Goal: Find specific page/section: Find specific page/section

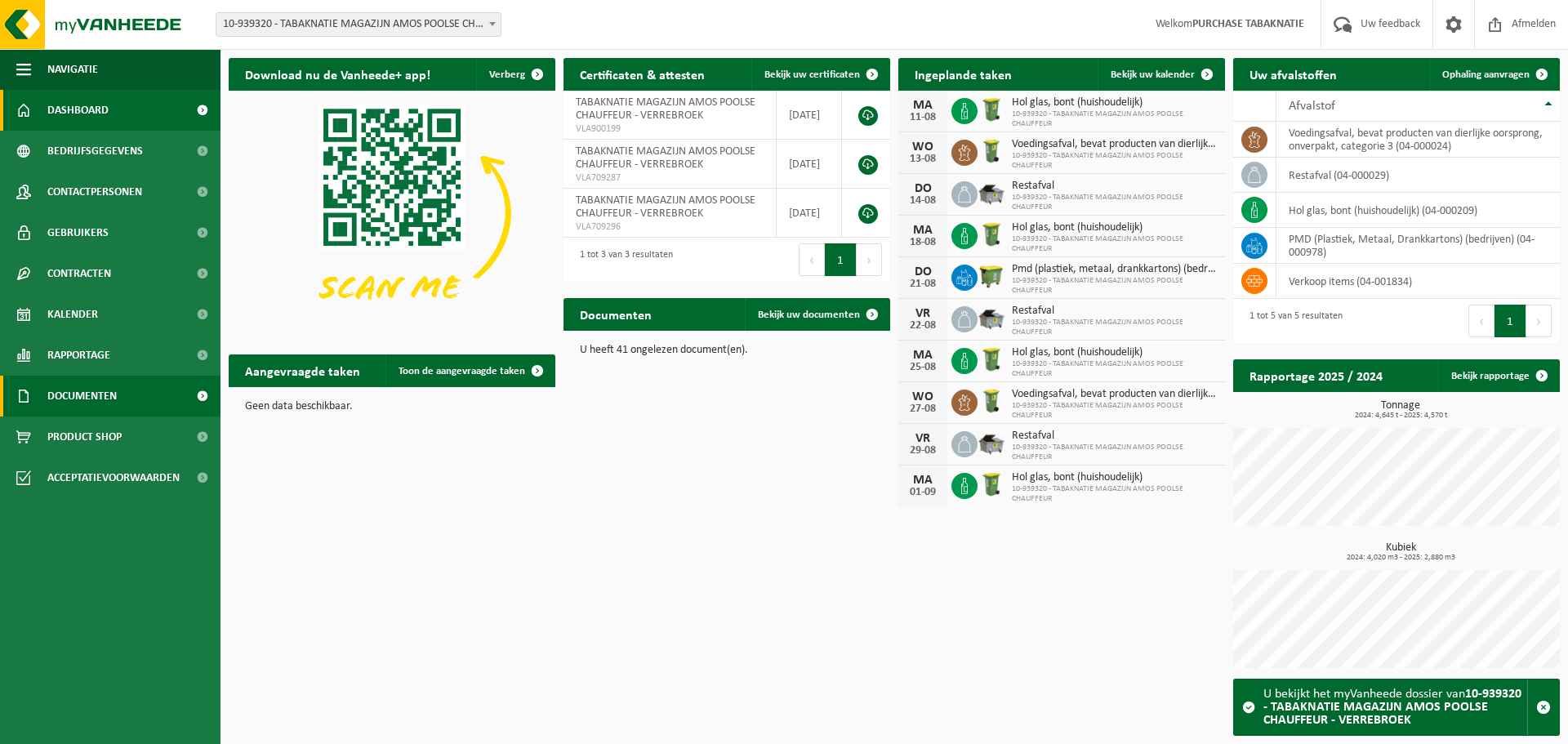
click at [128, 392] on link "Documenten" at bounding box center [110, 396] width 220 height 41
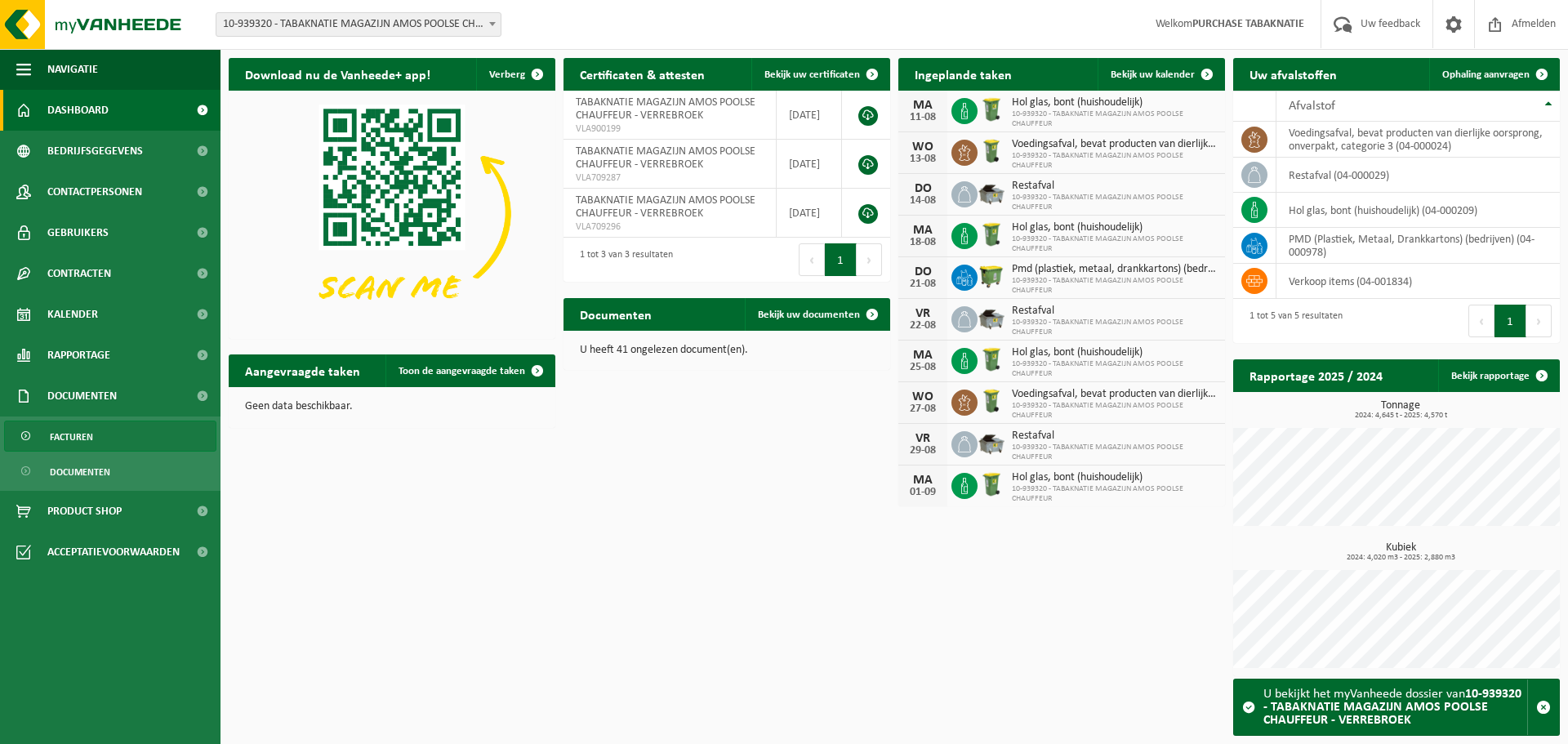
click at [121, 434] on link "Facturen" at bounding box center [109, 436] width 212 height 31
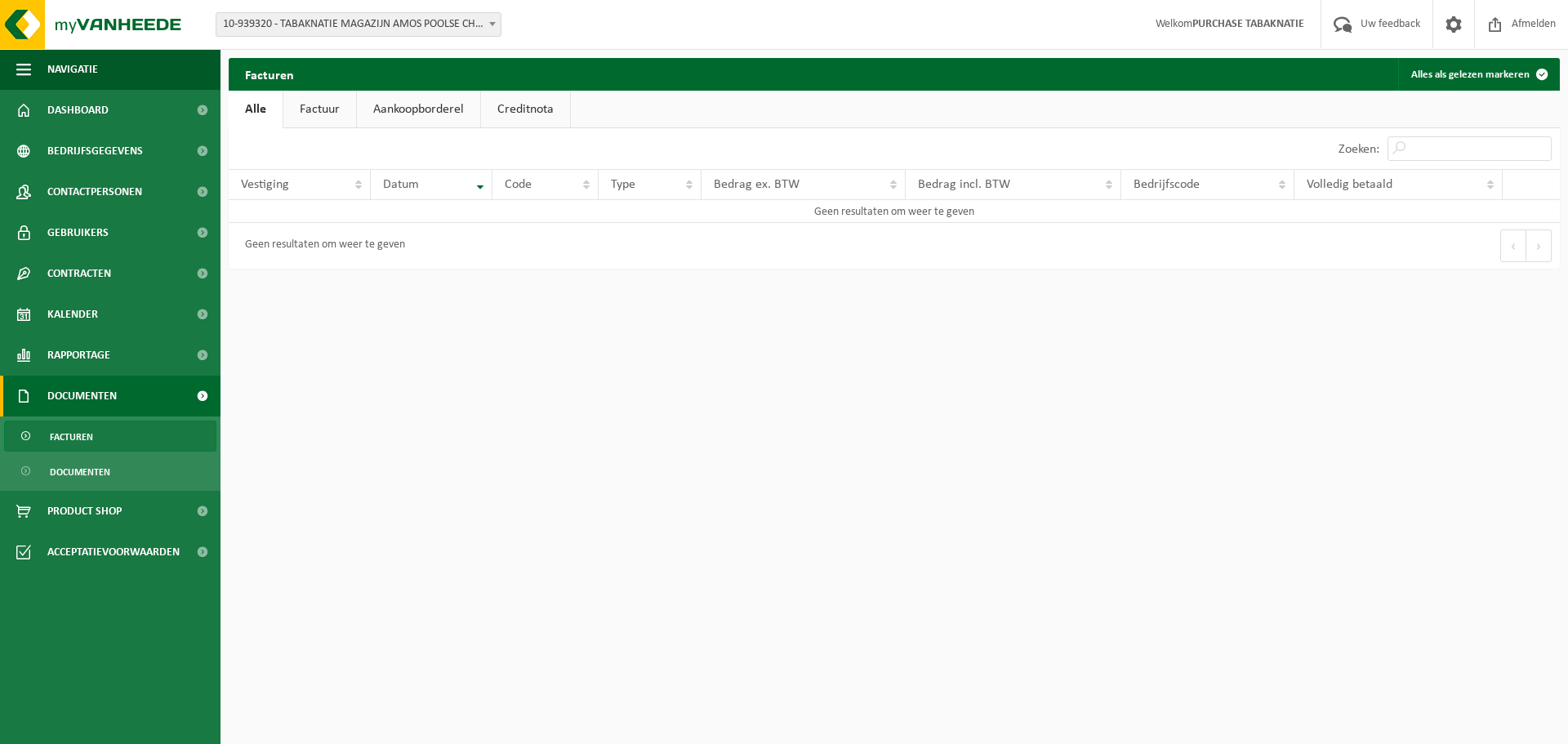
click at [417, 27] on span "10-939320 - TABAKNATIE MAGAZIJN AMOS POOLSE CHAUFFEUR - VERREBROEK" at bounding box center [358, 24] width 284 height 23
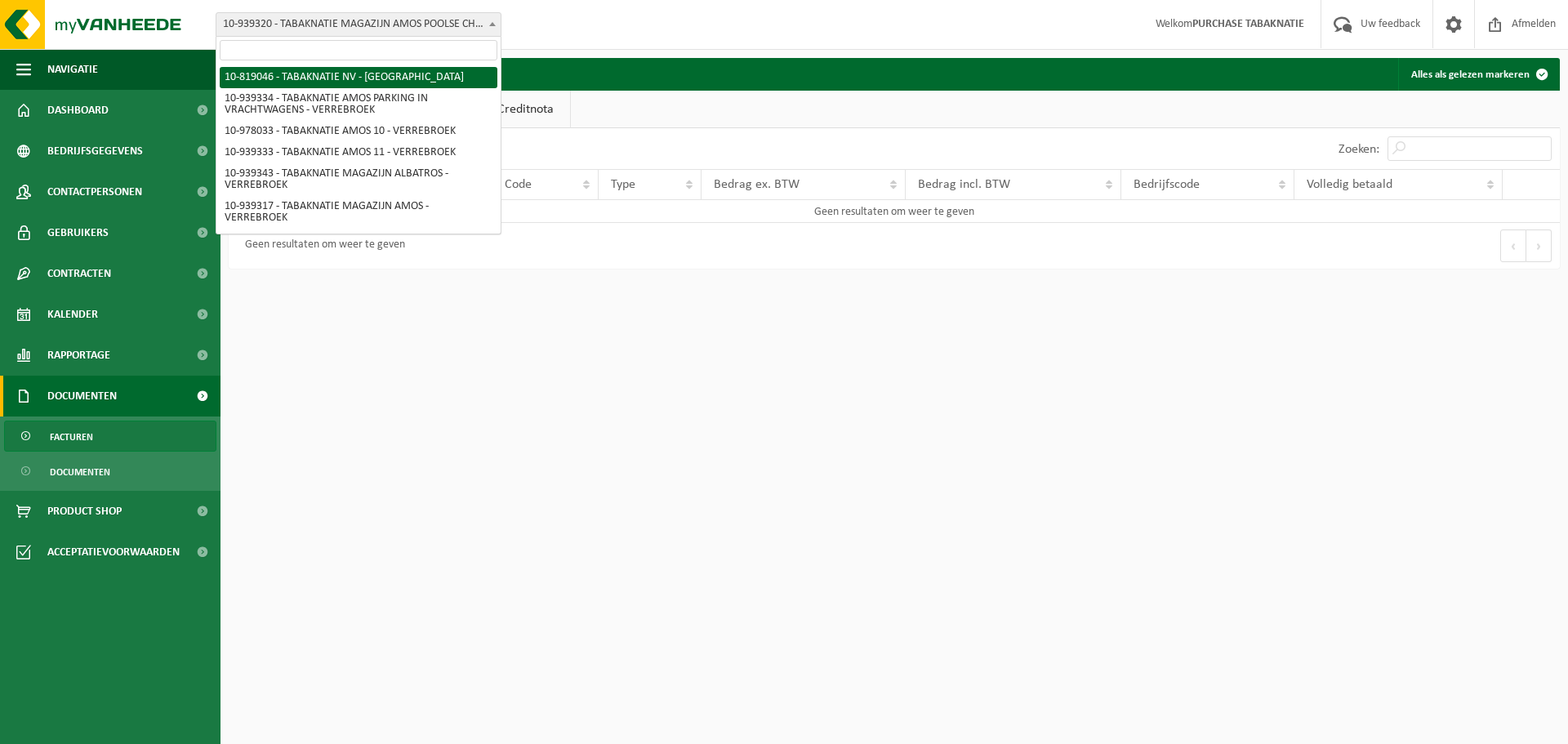
select select "138232"
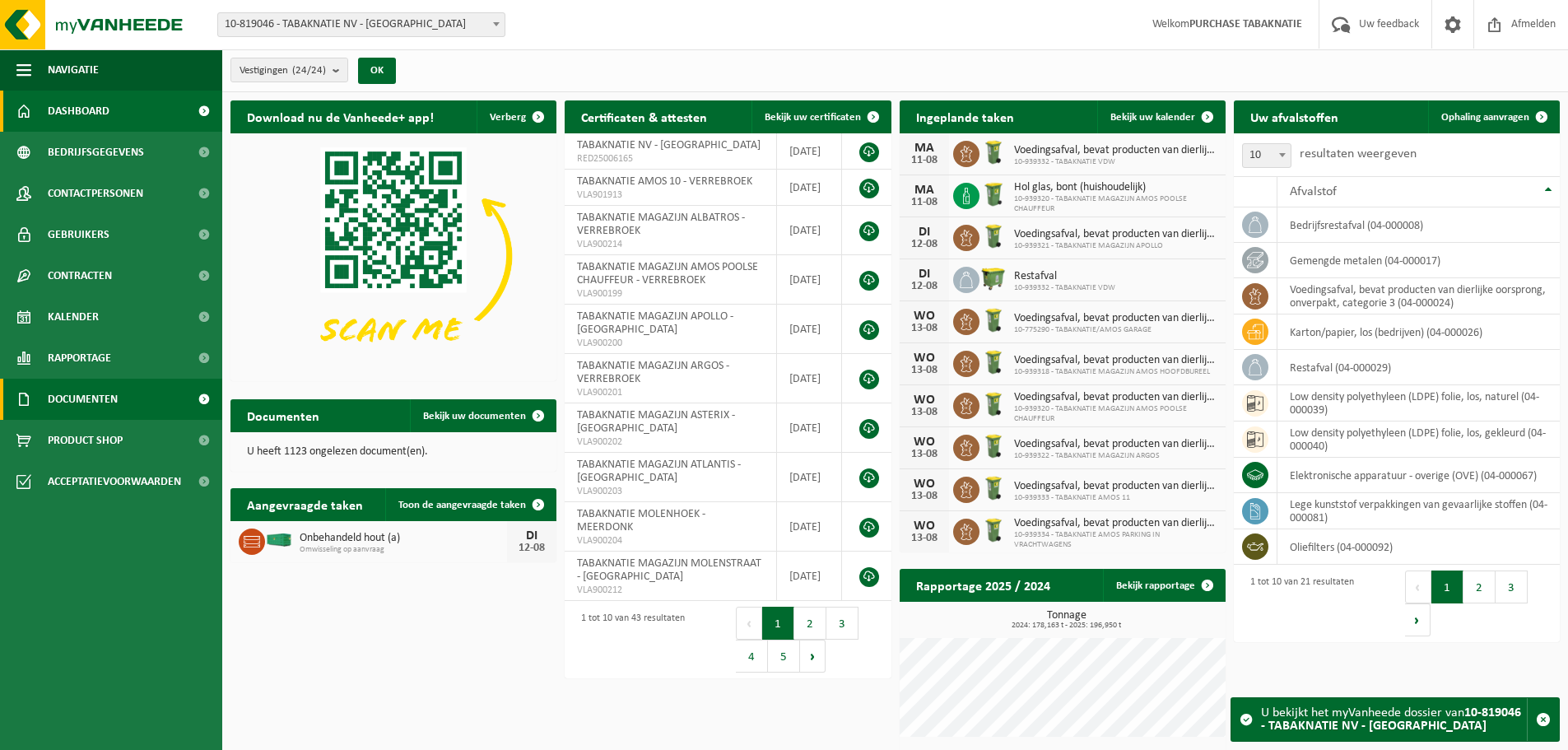
click at [107, 396] on span "Documenten" at bounding box center [82, 399] width 70 height 41
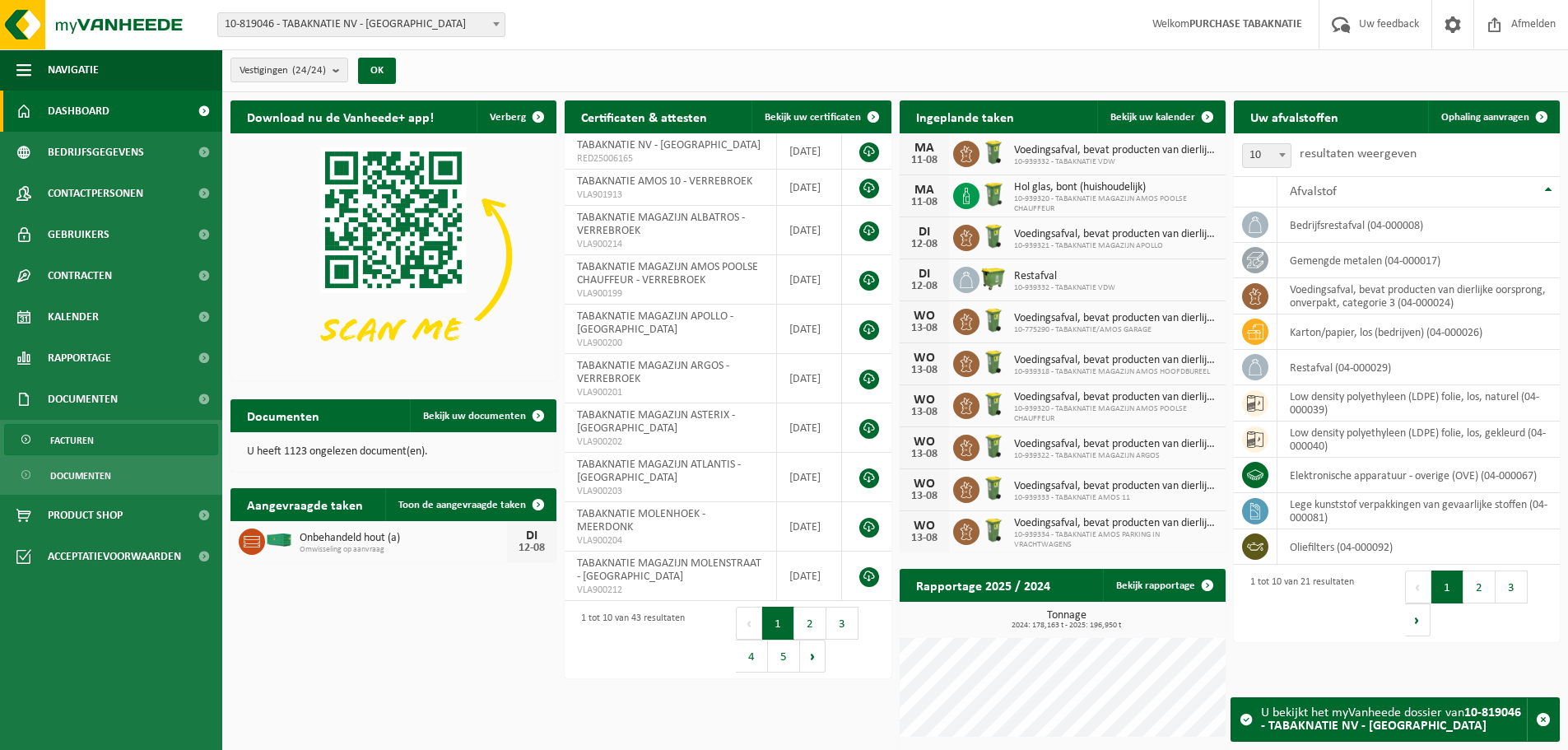
click at [103, 438] on link "Facturen" at bounding box center [110, 439] width 214 height 32
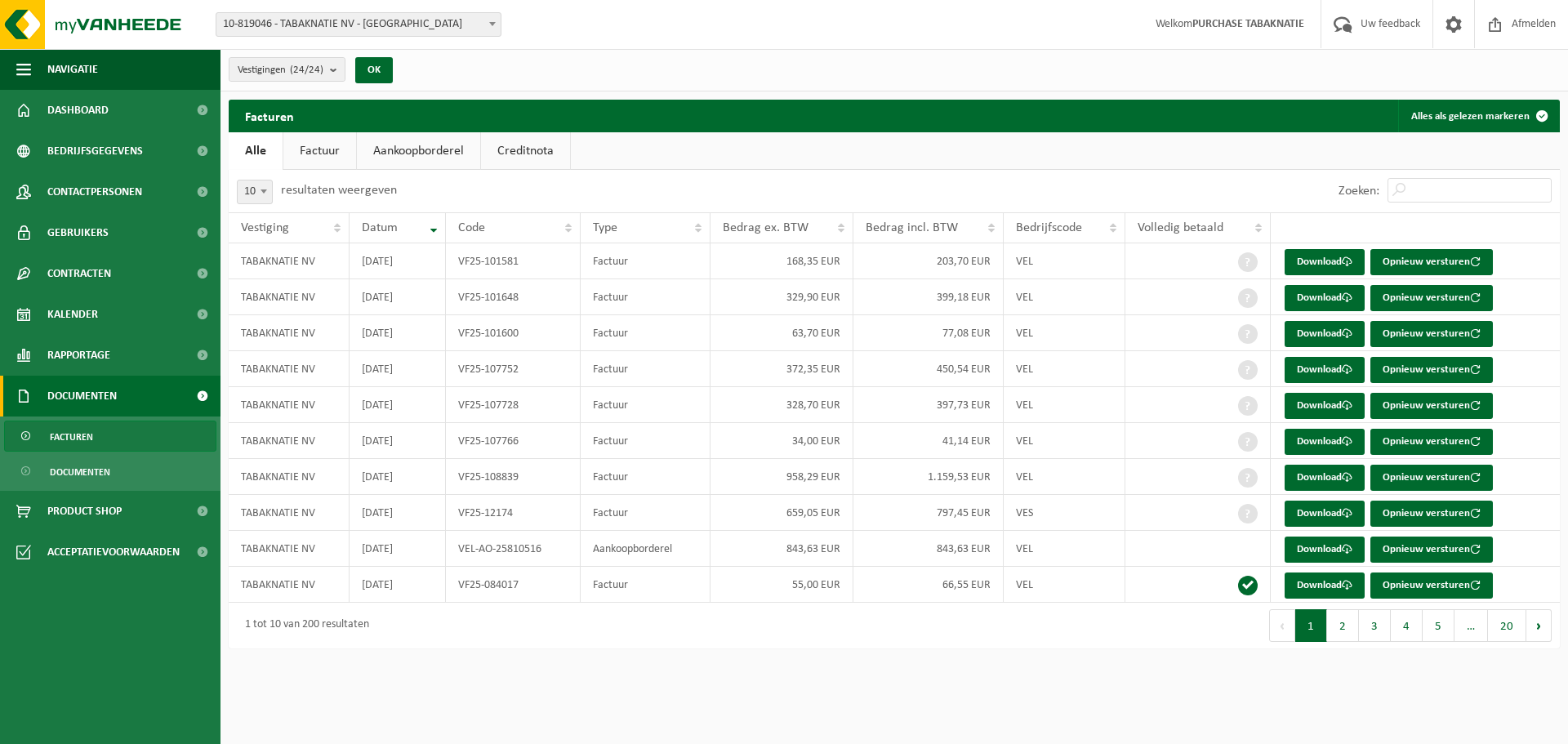
click at [312, 143] on link "Factuur" at bounding box center [319, 151] width 73 height 38
